Goal: Obtain resource: Obtain resource

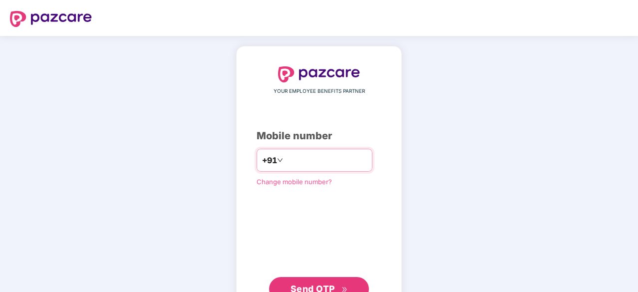
click at [305, 167] on input "number" at bounding box center [326, 160] width 82 height 16
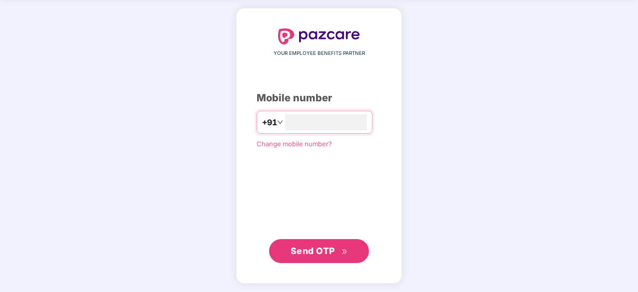
type input "**********"
click at [319, 248] on span "Send OTP" at bounding box center [313, 250] width 44 height 10
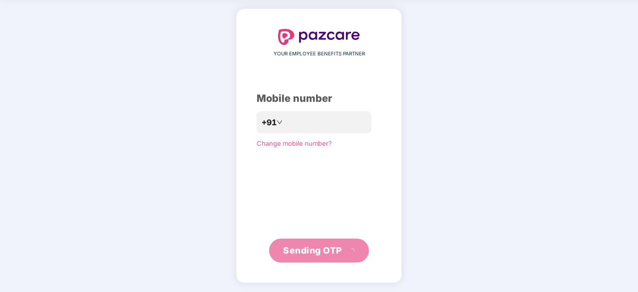
scroll to position [33, 0]
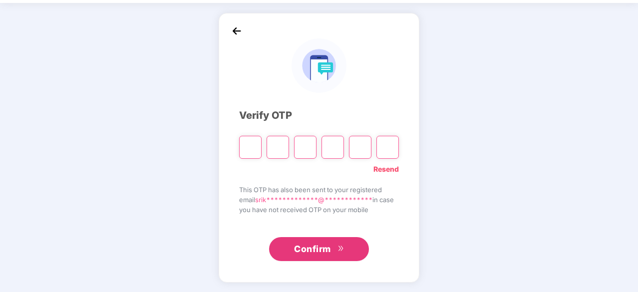
type input "*"
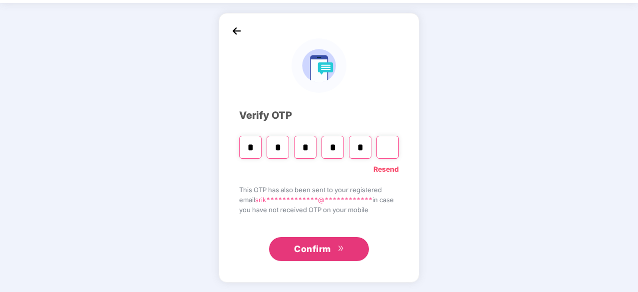
type input "*"
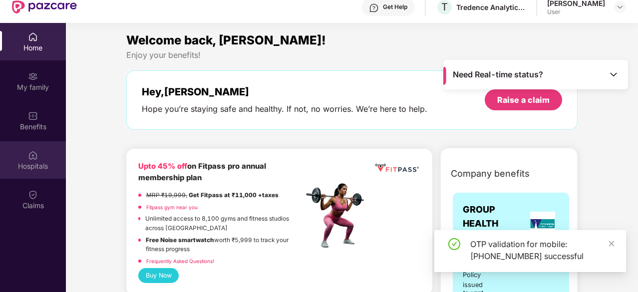
click at [24, 171] on div "Hospitals" at bounding box center [33, 159] width 66 height 37
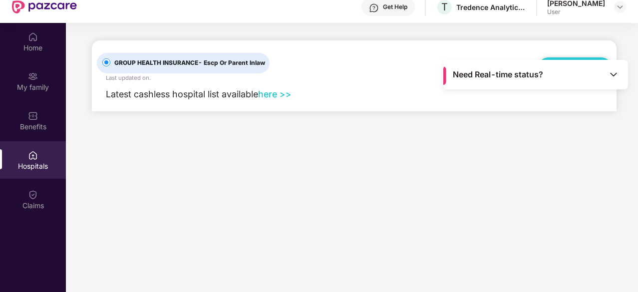
click at [280, 94] on link "here >>" at bounding box center [274, 94] width 33 height 10
click at [616, 70] on img at bounding box center [614, 74] width 10 height 10
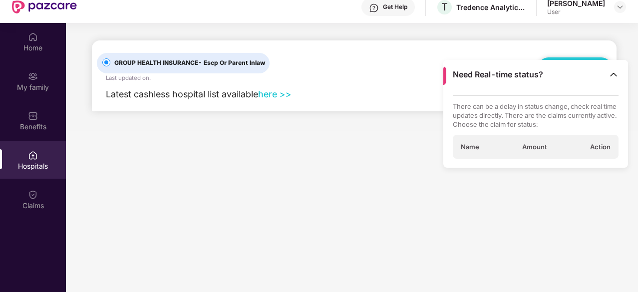
click at [616, 70] on img at bounding box center [614, 74] width 10 height 10
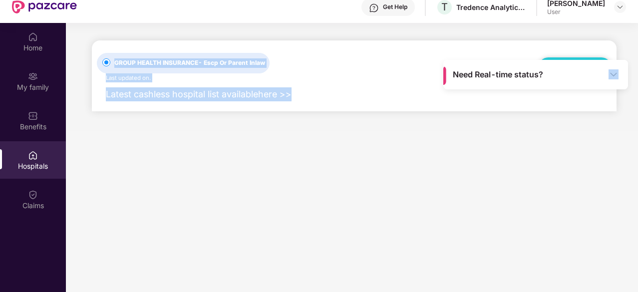
drag, startPoint x: 556, startPoint y: 74, endPoint x: 565, endPoint y: 149, distance: 76.0
click at [565, 149] on main "Need Real-time status? GROUP HEALTH INSURANCE - Escp Or Parent Inlaw Last updat…" at bounding box center [352, 169] width 572 height 292
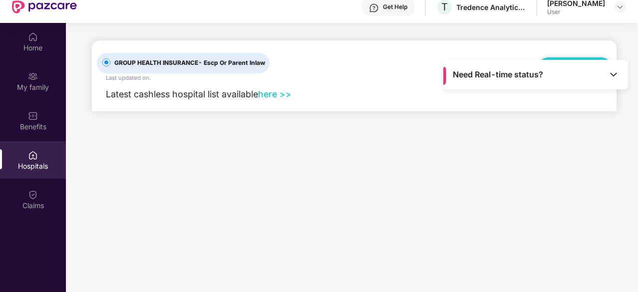
scroll to position [56, 0]
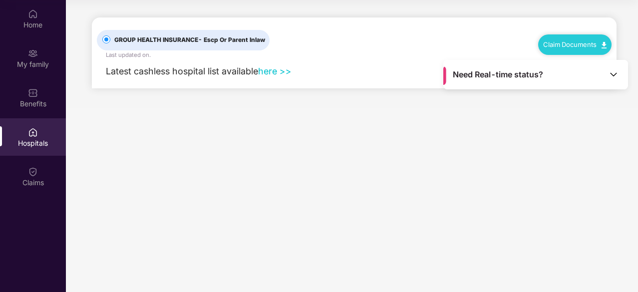
click at [584, 45] on link "Claim Documents" at bounding box center [574, 44] width 63 height 8
click at [602, 61] on link "Claim Form" at bounding box center [579, 61] width 65 height 21
click at [590, 46] on link "Claim Documents" at bounding box center [574, 44] width 63 height 8
click at [606, 82] on link "Claim Process" at bounding box center [579, 81] width 65 height 21
